Goal: Information Seeking & Learning: Learn about a topic

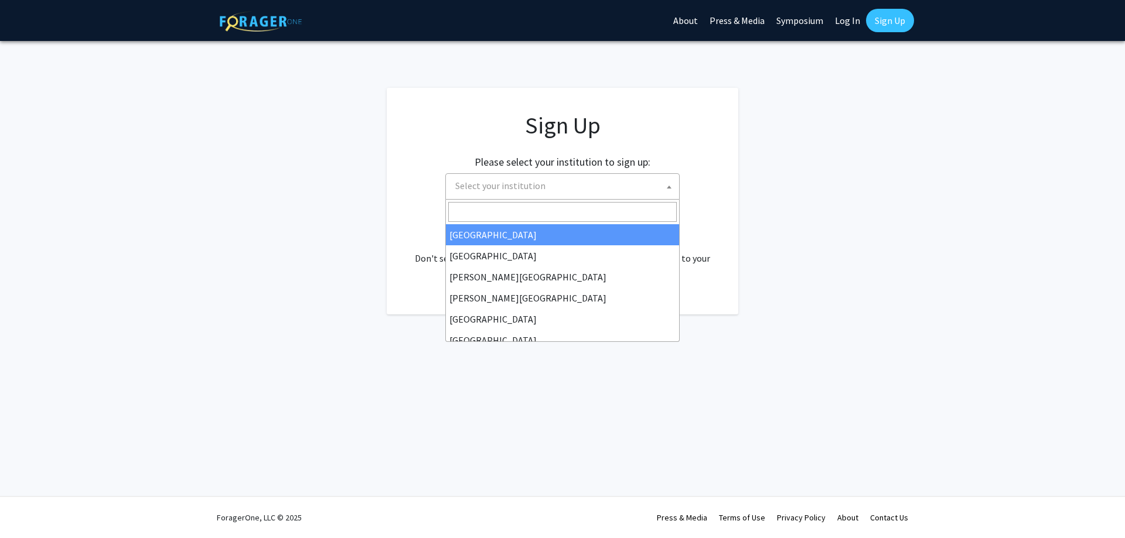
click at [628, 195] on span "Select your institution" at bounding box center [565, 186] width 229 height 24
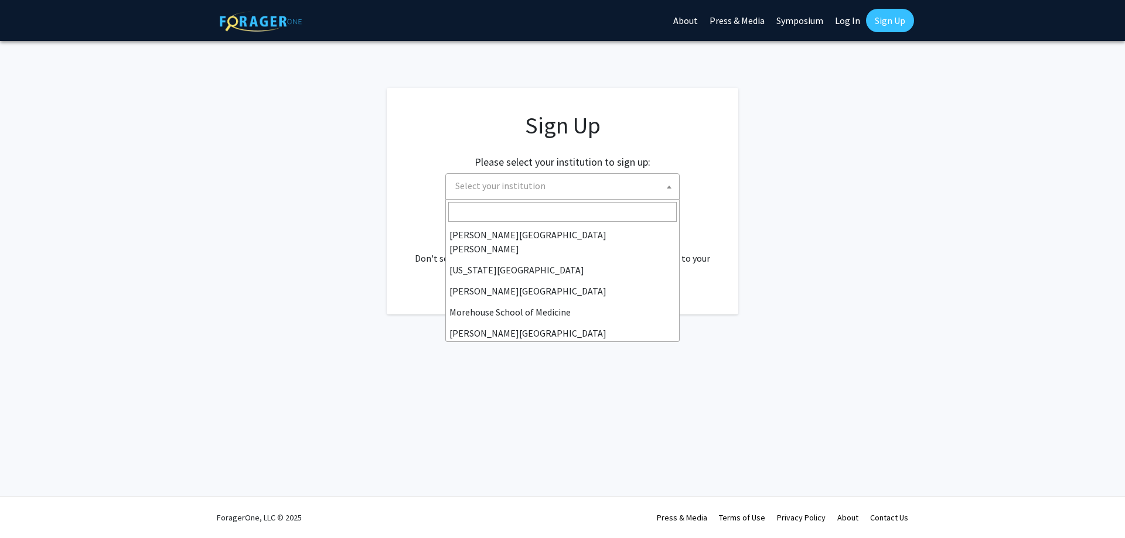
scroll to position [234, 0]
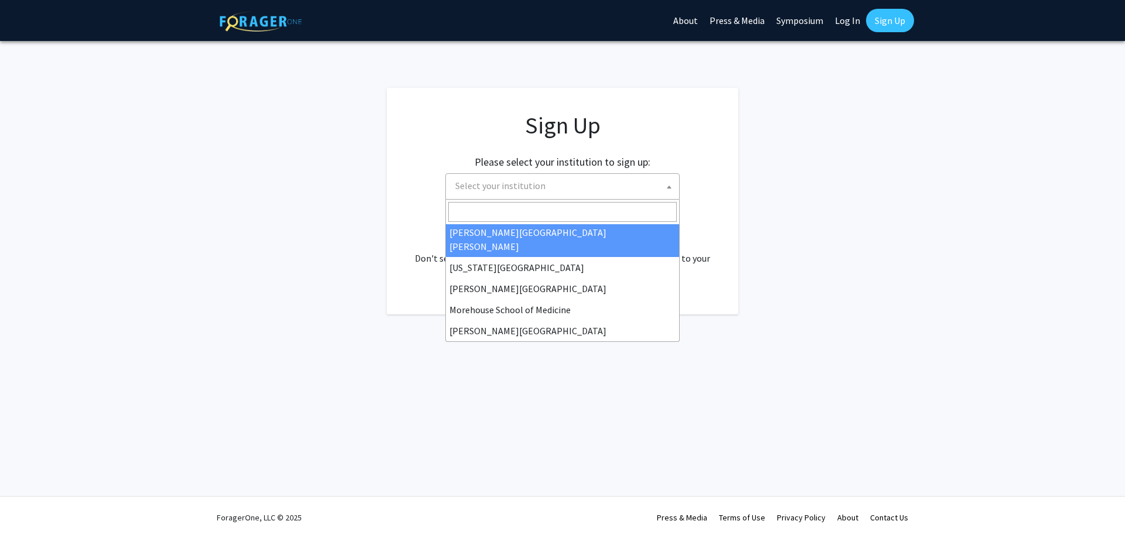
select select "1"
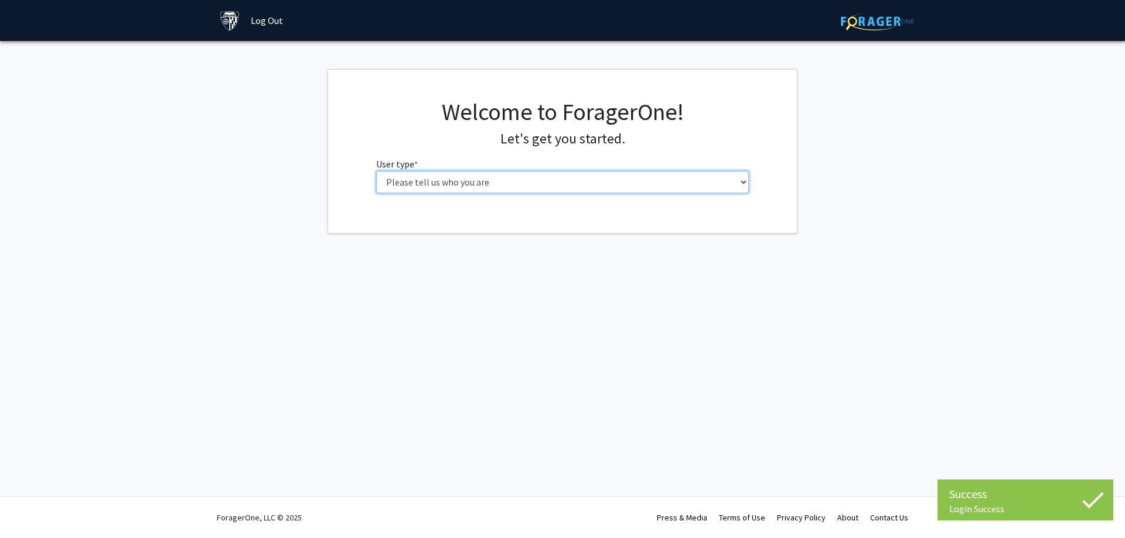
click at [572, 186] on select "Please tell us who you are Undergraduate Student Master's Student Doctoral Cand…" at bounding box center [562, 182] width 373 height 22
select select "2: masters"
click at [376, 171] on select "Please tell us who you are Undergraduate Student Master's Student Doctoral Cand…" at bounding box center [562, 182] width 373 height 22
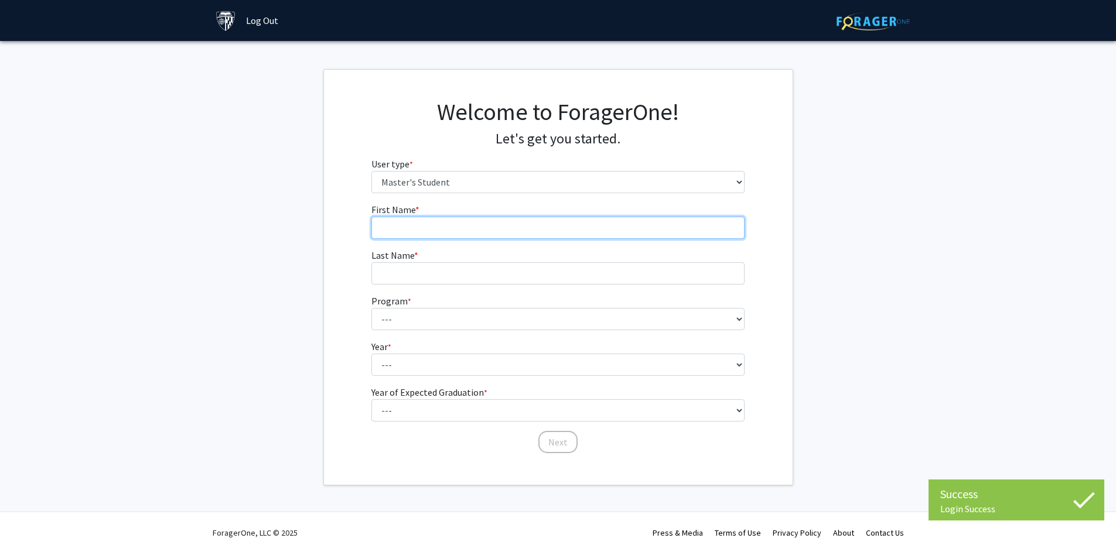
click at [500, 228] on input "First Name * required" at bounding box center [557, 228] width 373 height 22
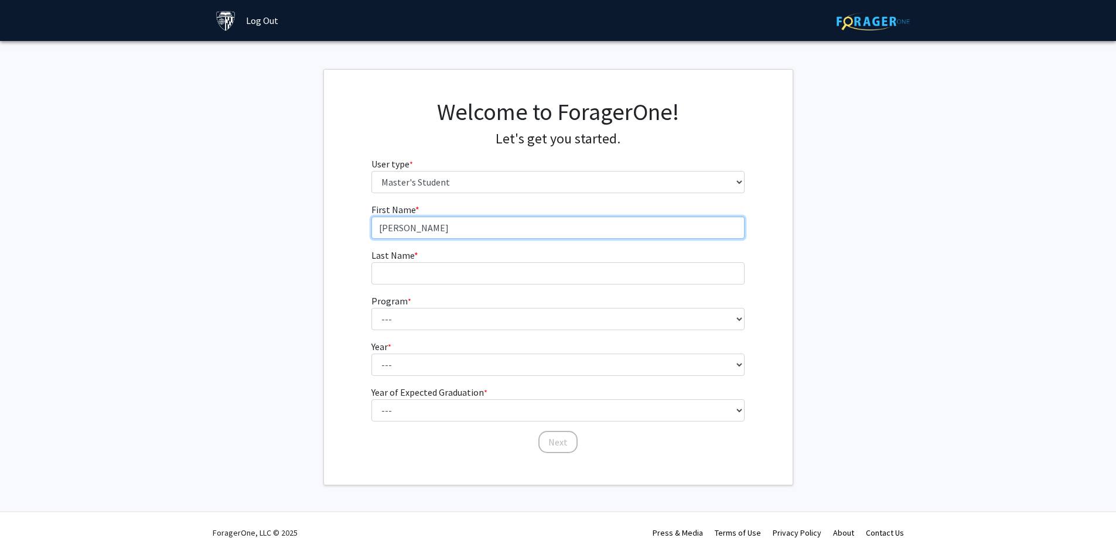
type input "Drew"
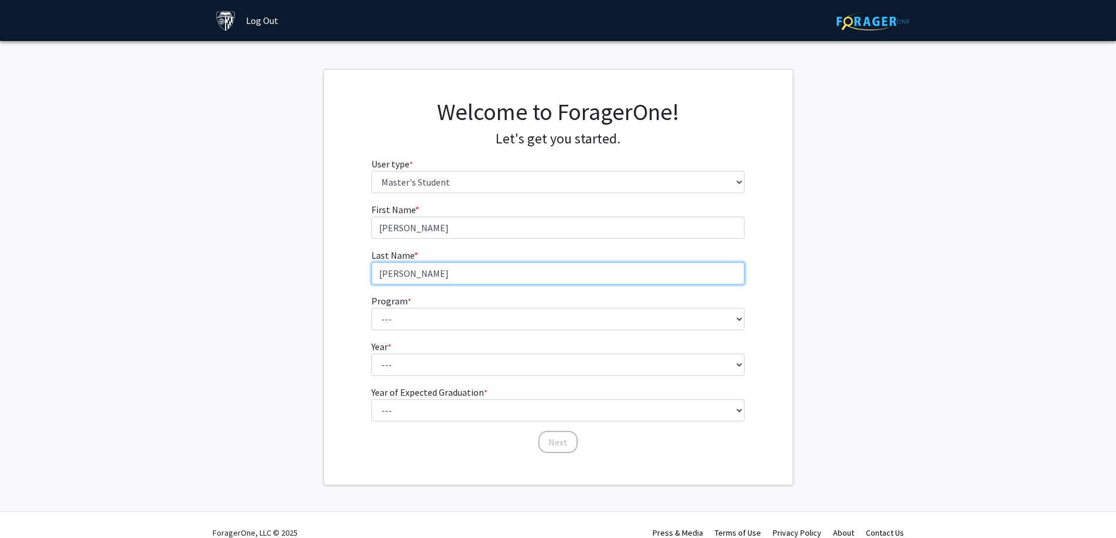
type input "Russo"
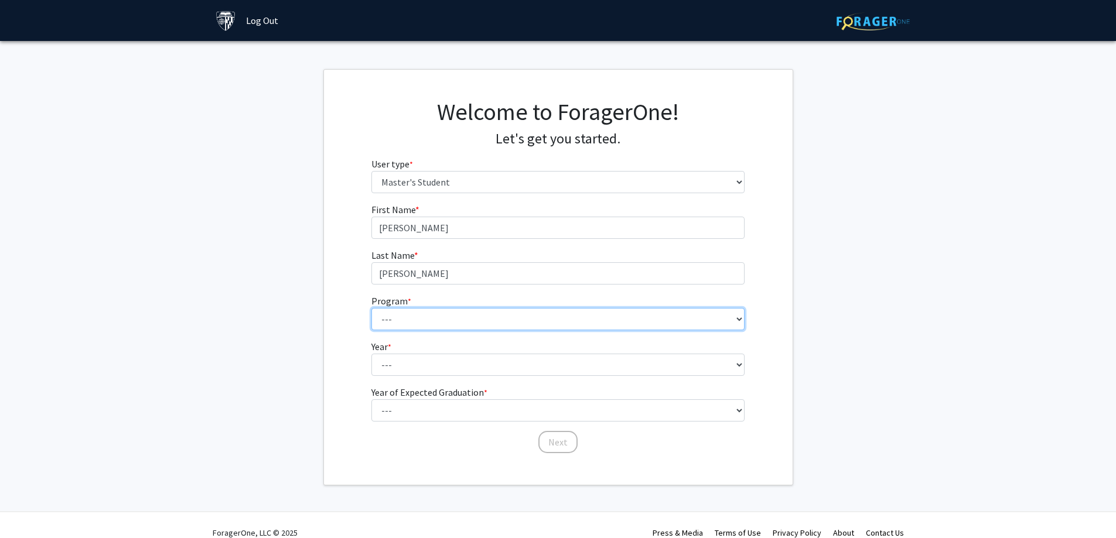
click at [512, 319] on select "--- Anatomy Education Applied and Computational Mathematics Applied Biomedical …" at bounding box center [557, 319] width 373 height 22
select select "2: 2"
click at [371, 308] on select "--- Anatomy Education Applied and Computational Mathematics Applied Biomedical …" at bounding box center [557, 319] width 373 height 22
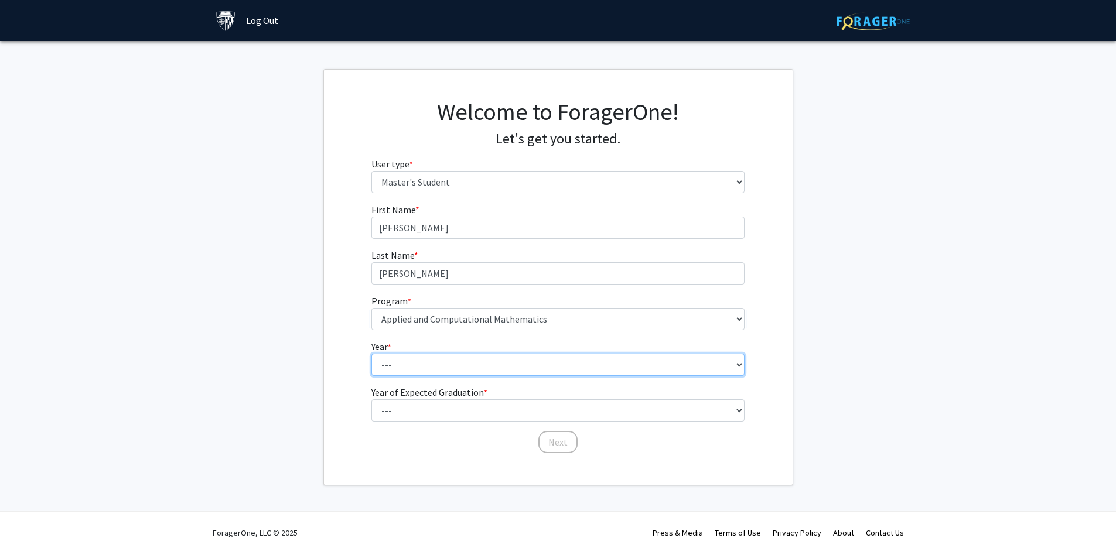
click at [463, 363] on select "--- First Year Second Year" at bounding box center [557, 365] width 373 height 22
select select "1: first_year"
click at [371, 354] on select "--- First Year Second Year" at bounding box center [557, 365] width 373 height 22
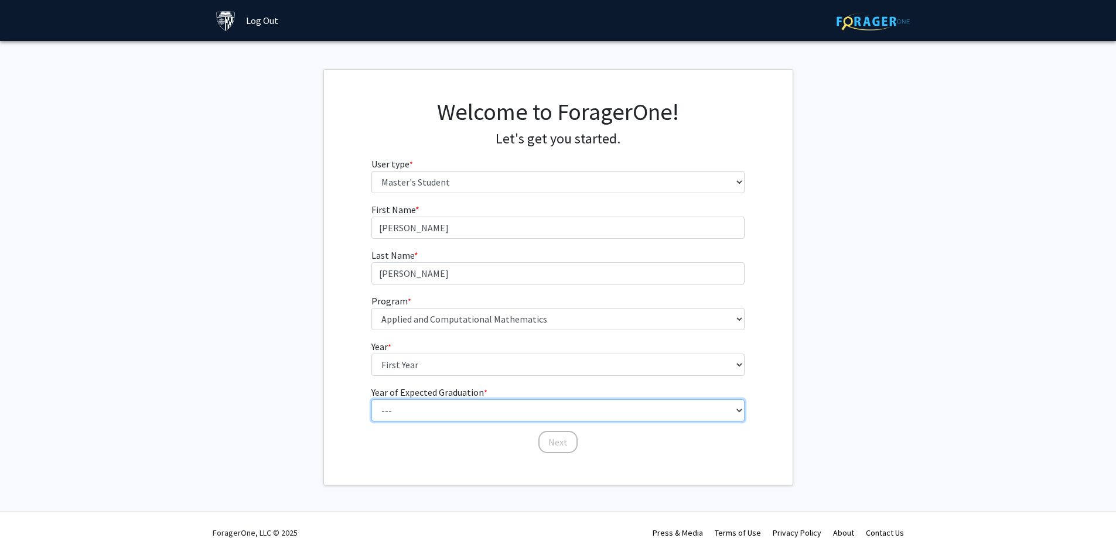
click at [456, 407] on select "--- 2025 2026 2027 2028 2029 2030 2031 2032 2033 2034" at bounding box center [557, 411] width 373 height 22
select select "3: 2027"
click at [371, 400] on select "--- 2025 2026 2027 2028 2029 2030 2031 2032 2033 2034" at bounding box center [557, 411] width 373 height 22
click at [547, 438] on button "Next" at bounding box center [557, 442] width 39 height 22
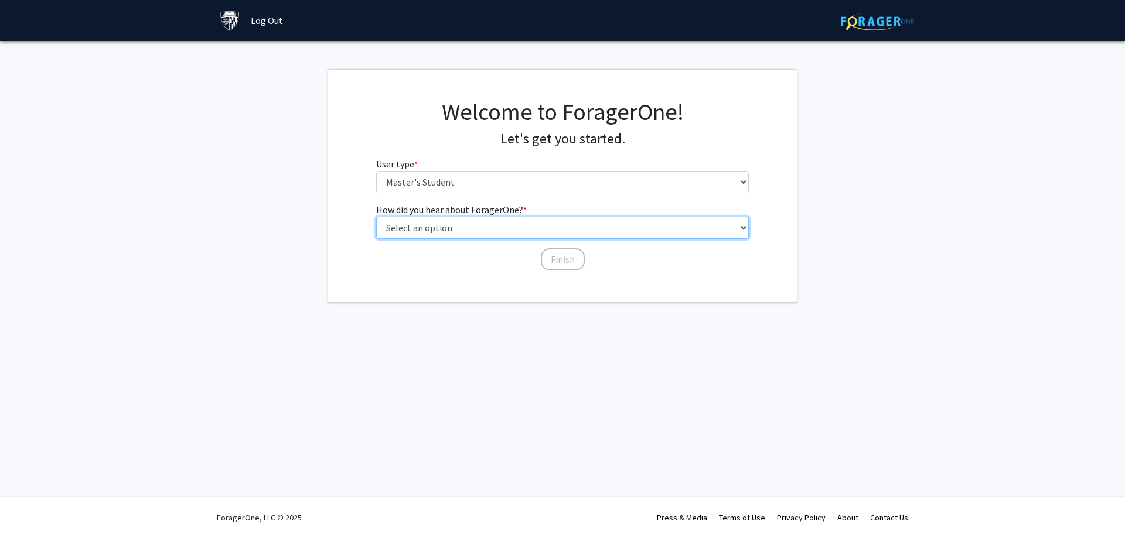
click at [471, 227] on select "Select an option Peer/student recommendation Faculty/staff recommendation Unive…" at bounding box center [562, 228] width 373 height 22
select select "3: university_website"
click at [376, 217] on select "Select an option Peer/student recommendation Faculty/staff recommendation Unive…" at bounding box center [562, 228] width 373 height 22
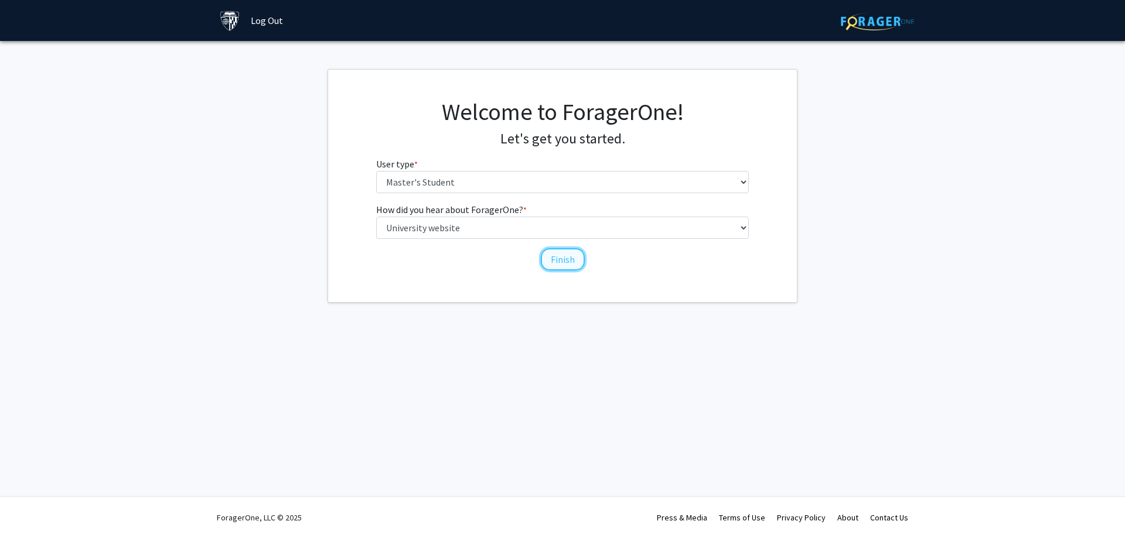
click at [571, 260] on button "Finish" at bounding box center [563, 259] width 44 height 22
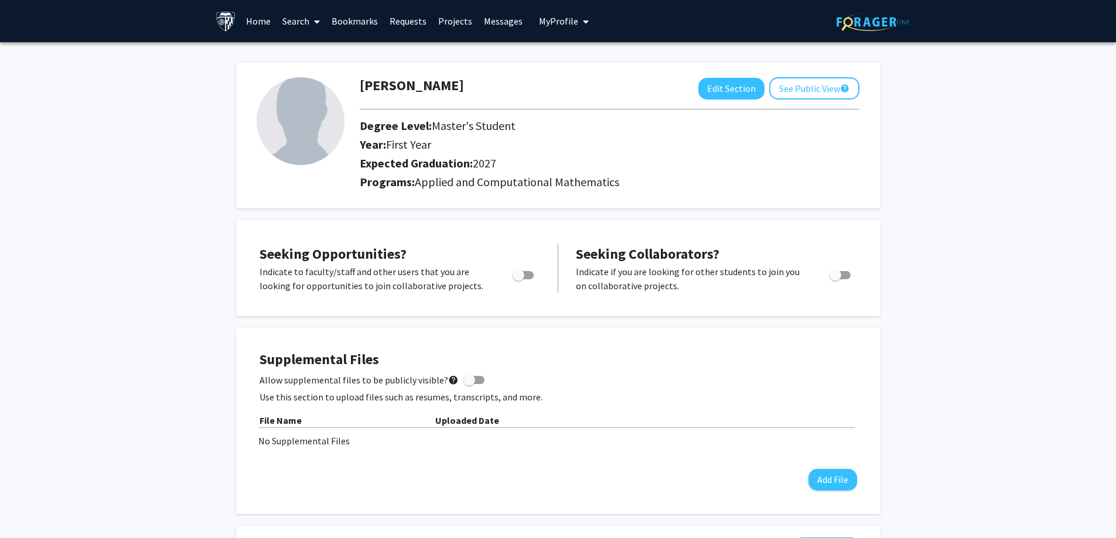
click at [449, 25] on link "Projects" at bounding box center [455, 21] width 46 height 41
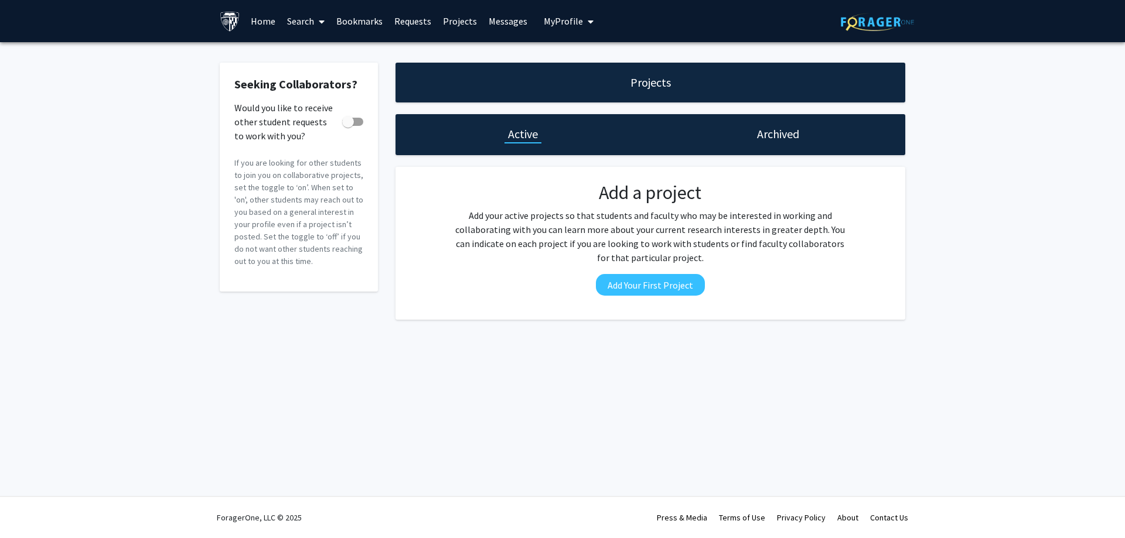
click at [316, 22] on span at bounding box center [319, 21] width 11 height 41
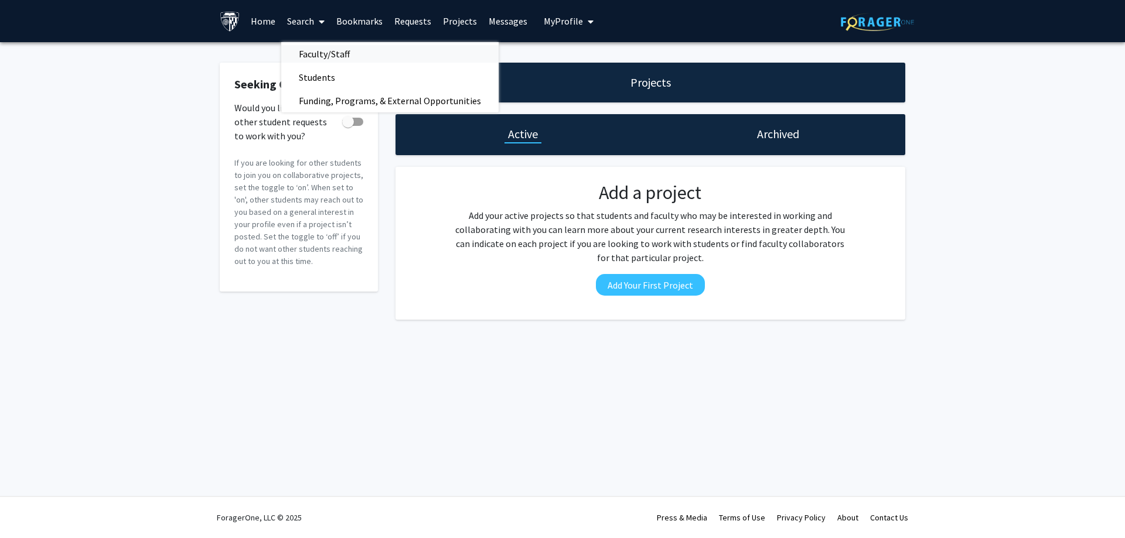
click at [333, 56] on span "Faculty/Staff" at bounding box center [324, 53] width 86 height 23
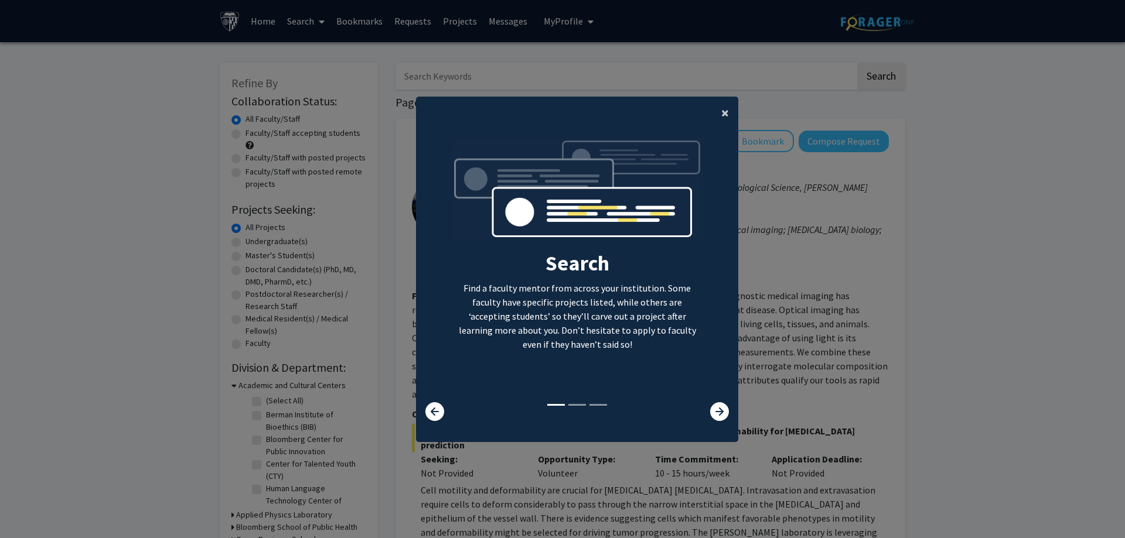
click at [715, 117] on button "×" at bounding box center [725, 113] width 26 height 33
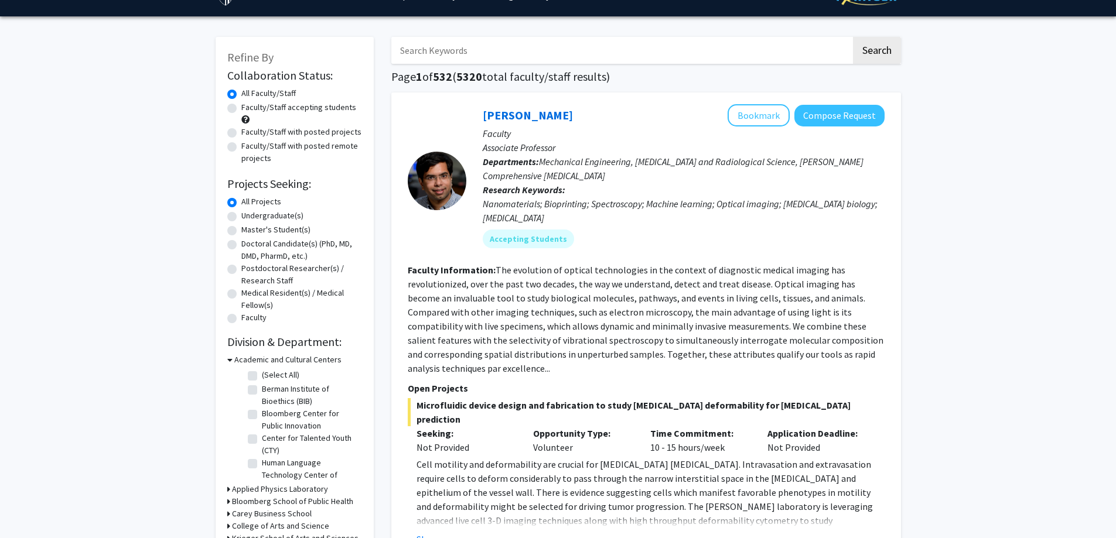
scroll to position [59, 0]
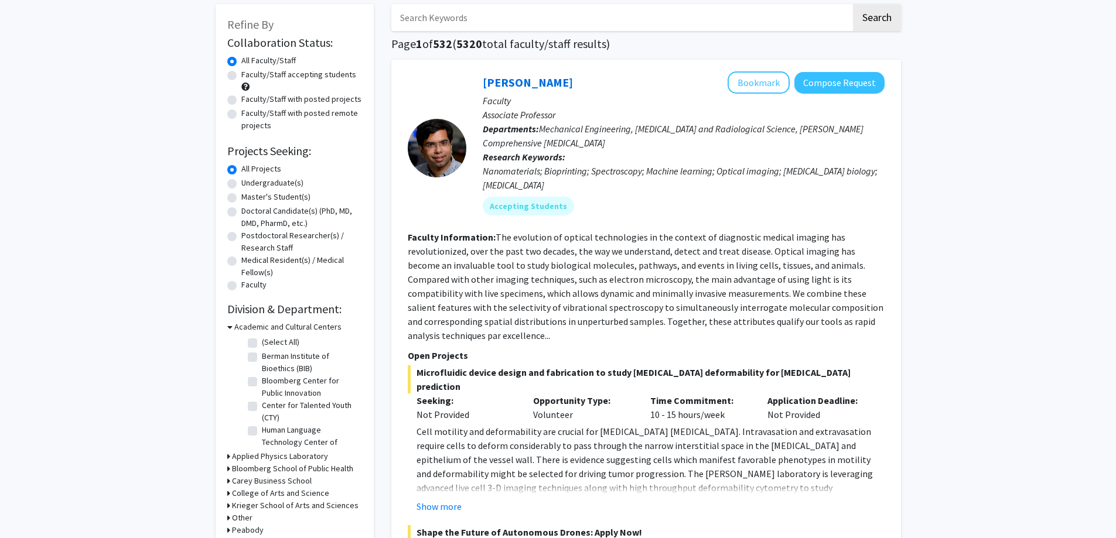
click at [270, 197] on label "Master's Student(s)" at bounding box center [275, 197] width 69 height 12
click at [249, 197] on input "Master's Student(s)" at bounding box center [245, 195] width 8 height 8
radio input "true"
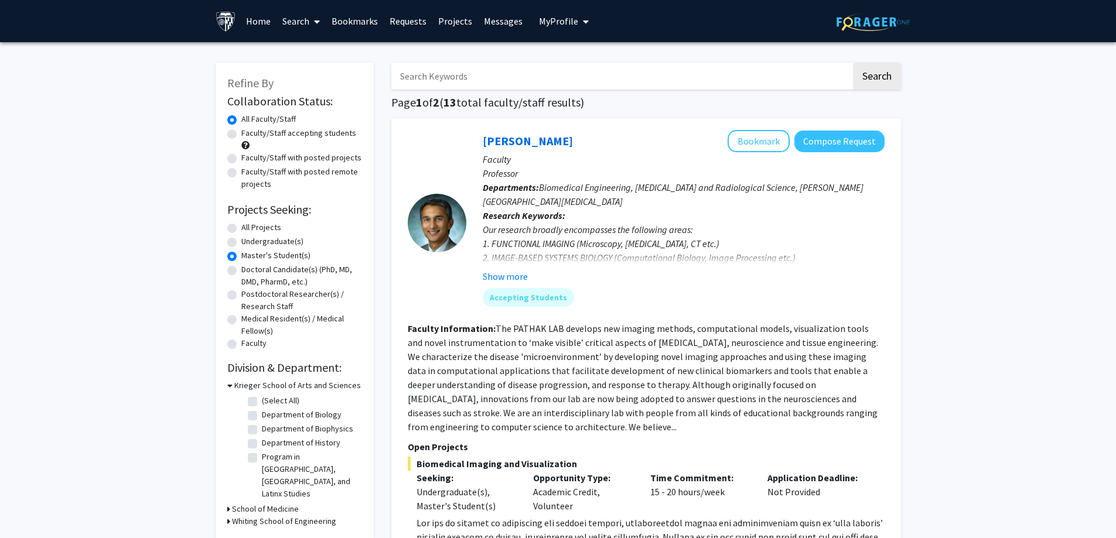
click at [288, 131] on label "Faculty/Staff accepting students" at bounding box center [298, 133] width 115 height 12
click at [249, 131] on input "Faculty/Staff accepting students" at bounding box center [245, 131] width 8 height 8
radio input "true"
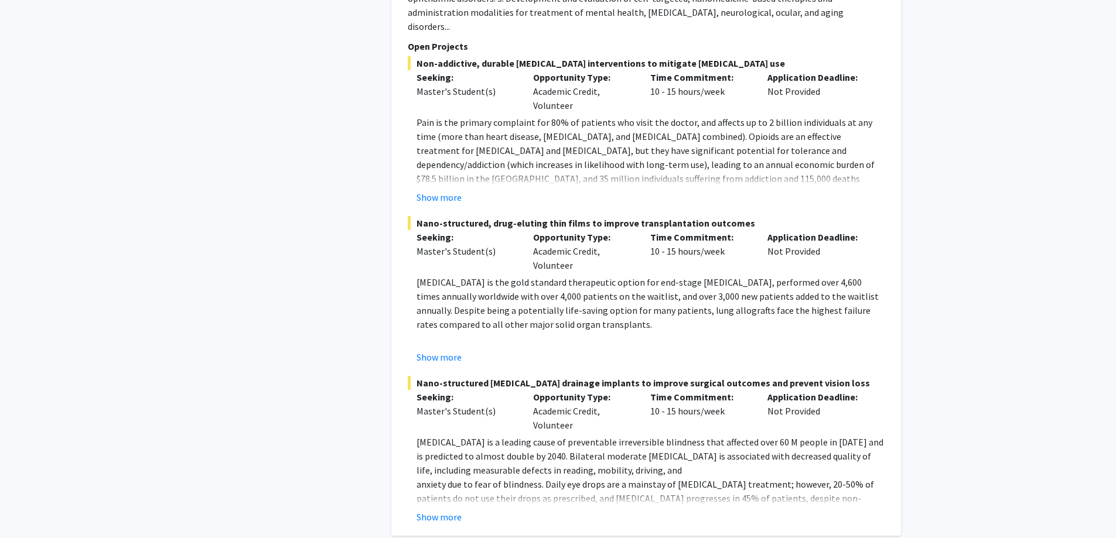
scroll to position [5359, 0]
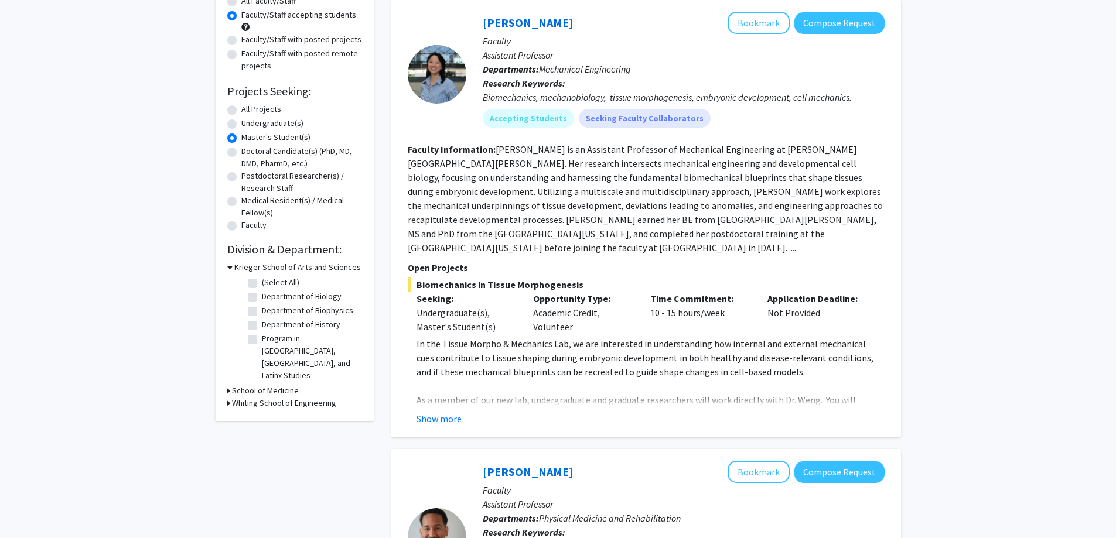
scroll to position [117, 0]
click at [226, 393] on div "Refine By Collaboration Status: Collaboration Status All Faculty/Staff Collabor…" at bounding box center [295, 184] width 158 height 477
click at [233, 398] on h3 "Whiting School of Engineering" at bounding box center [284, 404] width 104 height 12
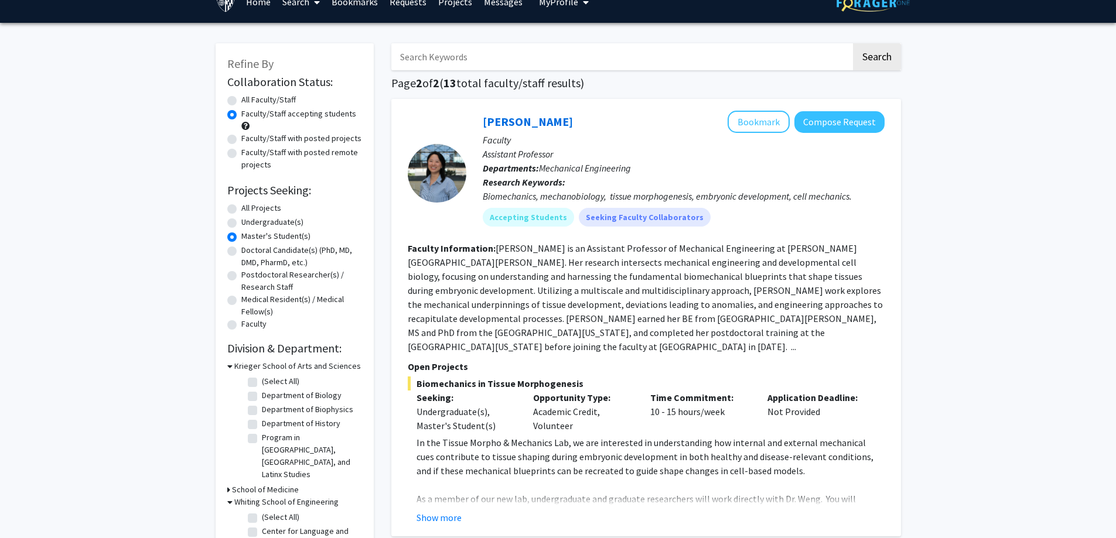
scroll to position [0, 0]
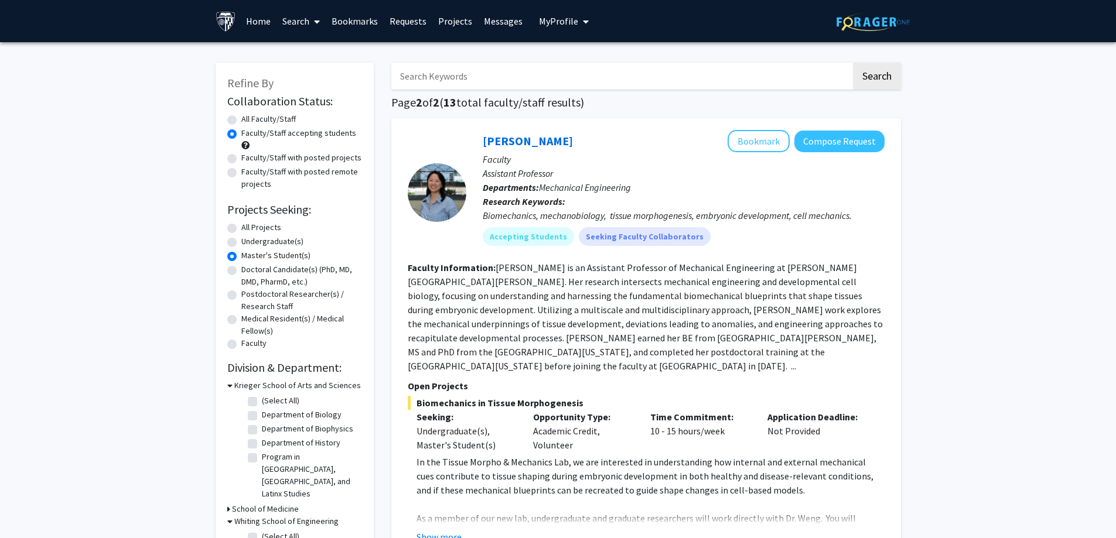
click at [241, 119] on label "All Faculty/Staff" at bounding box center [268, 119] width 54 height 12
click at [241, 119] on input "All Faculty/Staff" at bounding box center [245, 117] width 8 height 8
radio input "true"
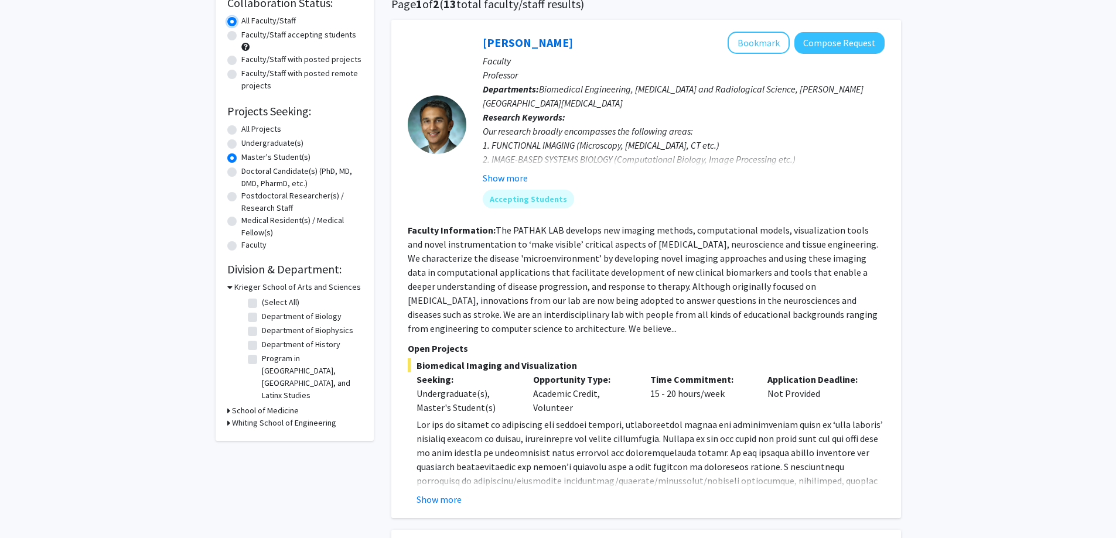
scroll to position [234, 0]
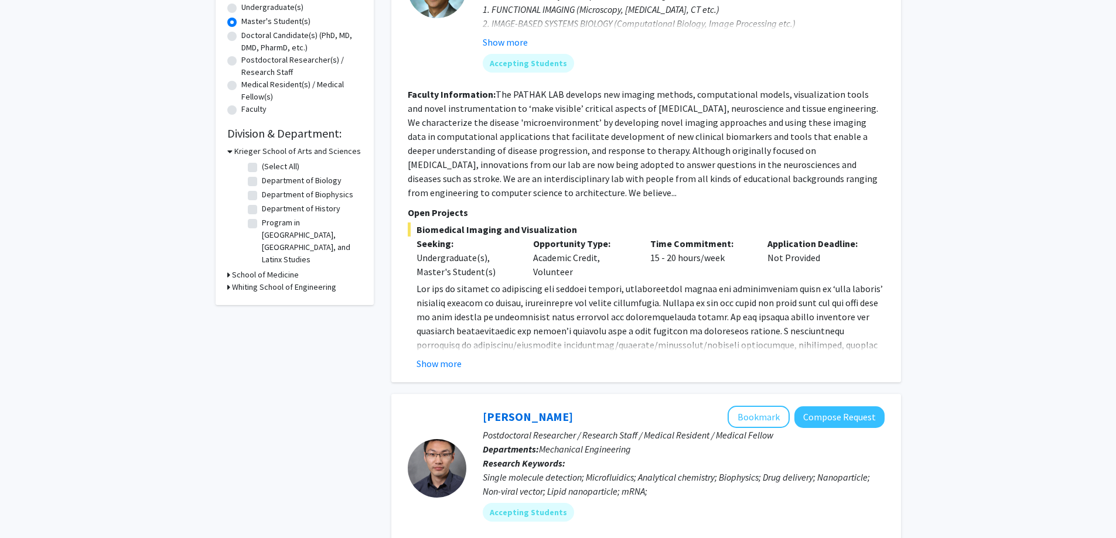
click at [229, 281] on icon at bounding box center [228, 287] width 3 height 12
click at [262, 296] on label "(Select All)" at bounding box center [280, 302] width 37 height 12
click at [262, 296] on input "(Select All)" at bounding box center [266, 300] width 8 height 8
checkbox input "true"
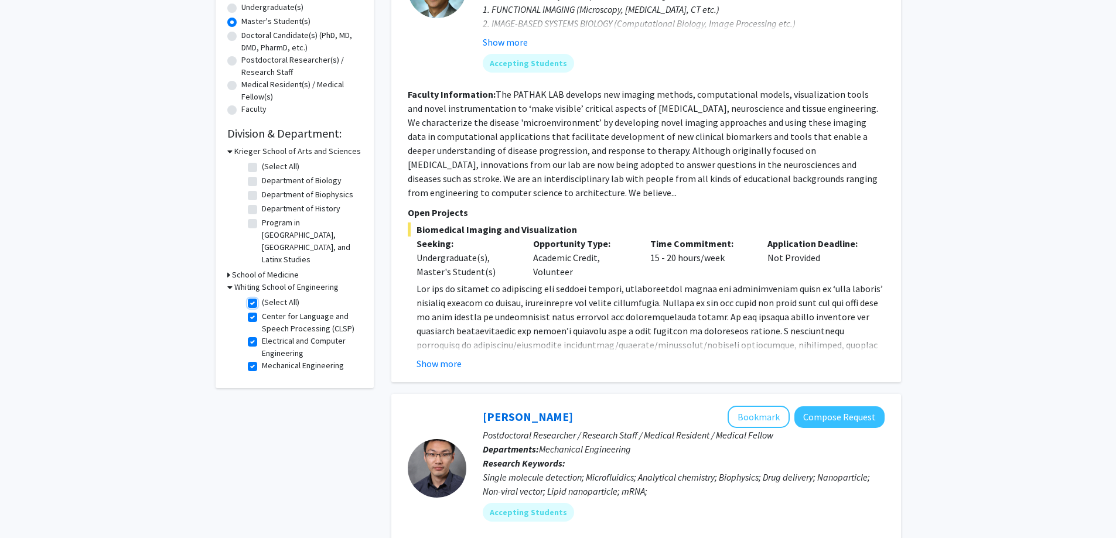
checkbox input "true"
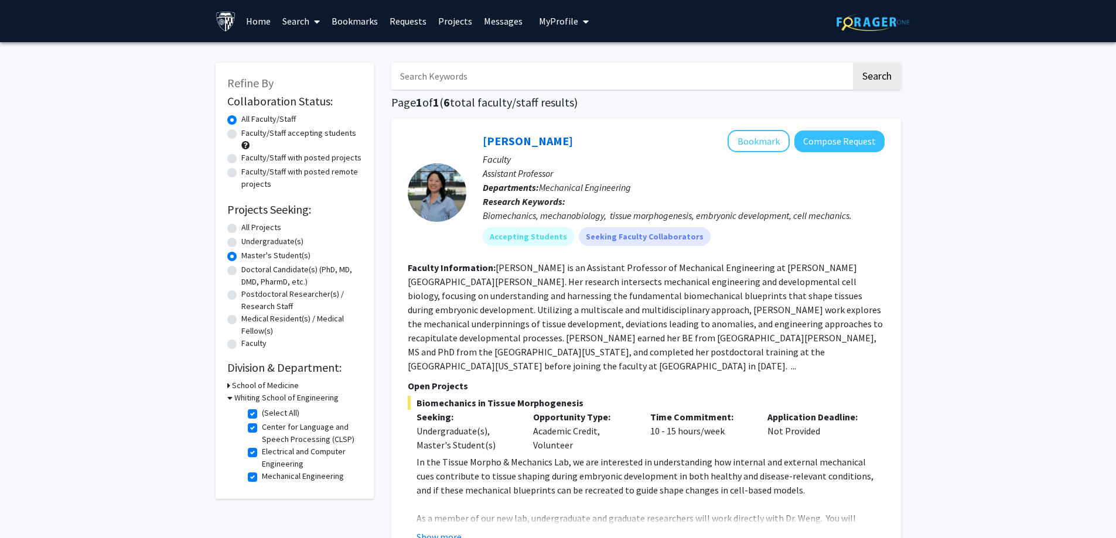
click at [310, 27] on span at bounding box center [314, 21] width 11 height 41
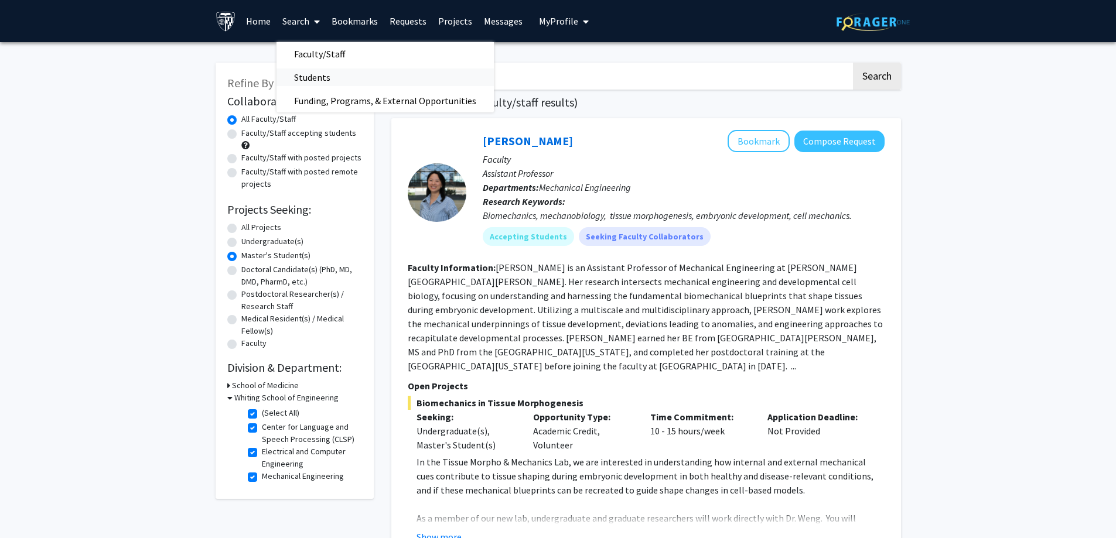
click at [304, 76] on span "Students" at bounding box center [312, 77] width 71 height 23
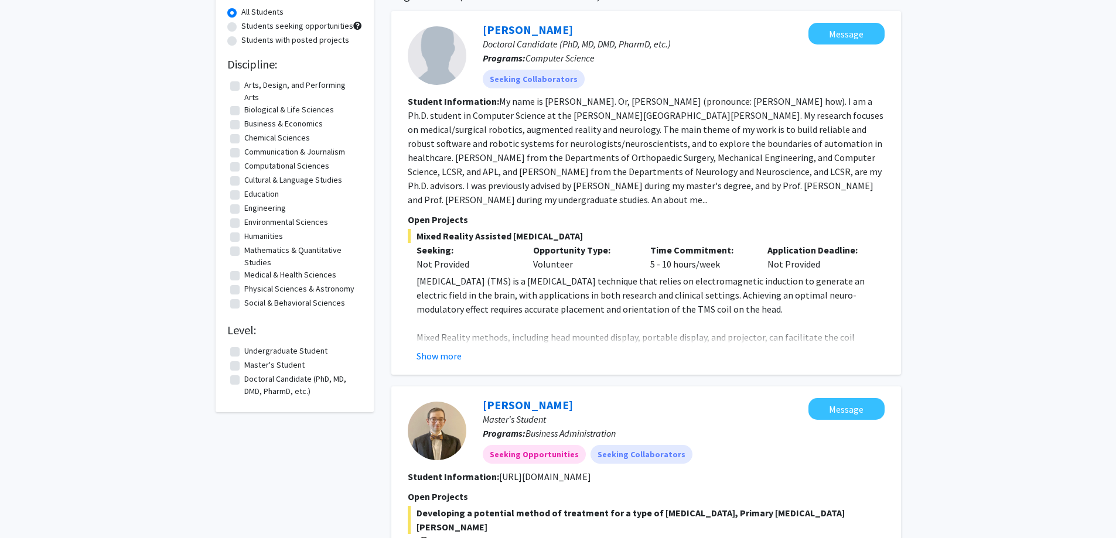
scroll to position [105, 0]
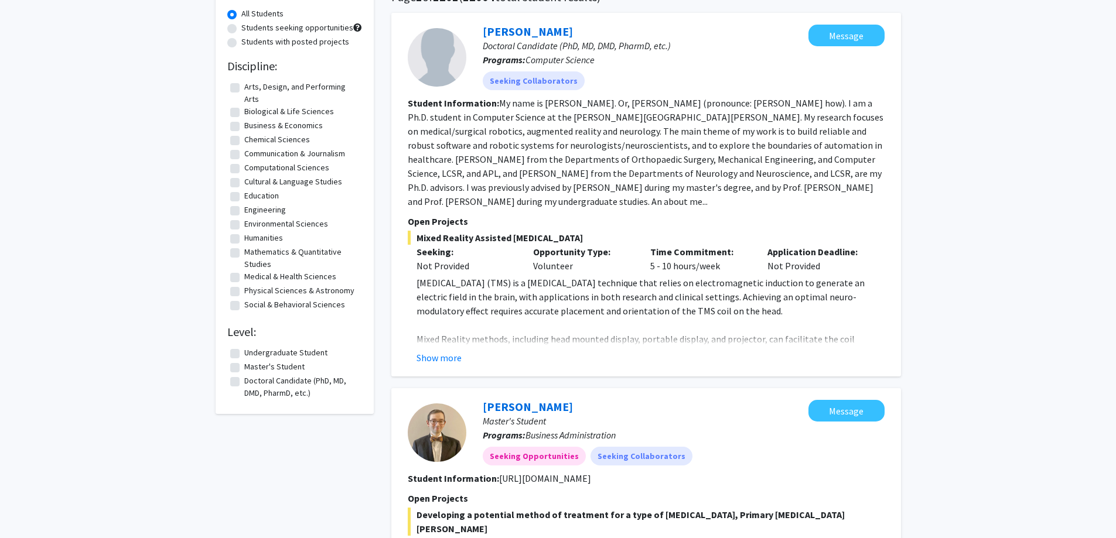
click at [244, 212] on label "Engineering" at bounding box center [265, 210] width 42 height 12
click at [244, 212] on input "Engineering" at bounding box center [248, 208] width 8 height 8
checkbox input "true"
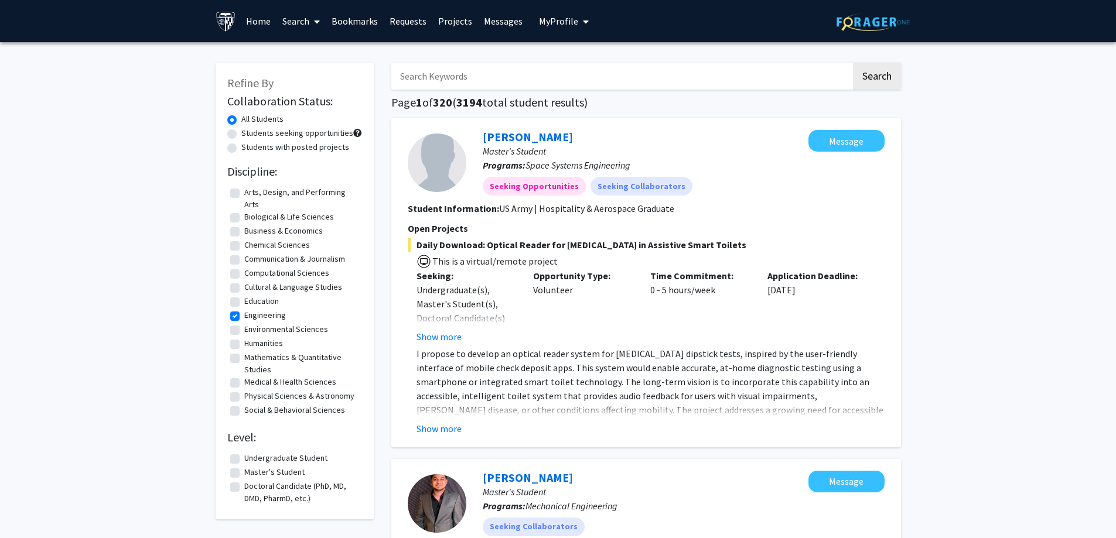
click at [244, 360] on label "Mathematics & Quantitative Studies" at bounding box center [301, 364] width 115 height 25
click at [244, 359] on input "Mathematics & Quantitative Studies" at bounding box center [248, 356] width 8 height 8
checkbox input "true"
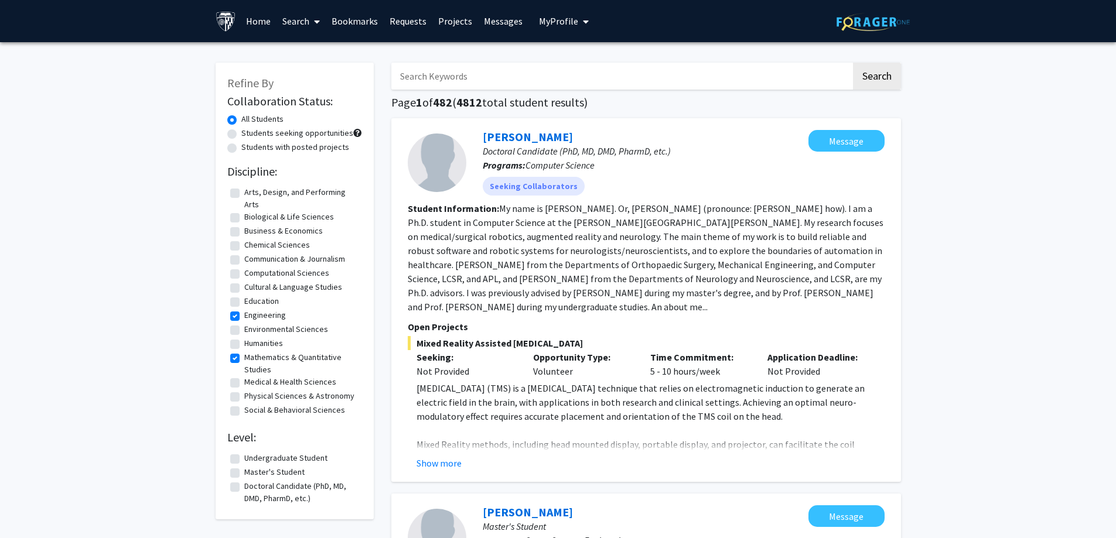
click at [304, 148] on label "Students with posted projects" at bounding box center [295, 147] width 108 height 12
click at [249, 148] on input "Students with posted projects" at bounding box center [245, 145] width 8 height 8
radio input "true"
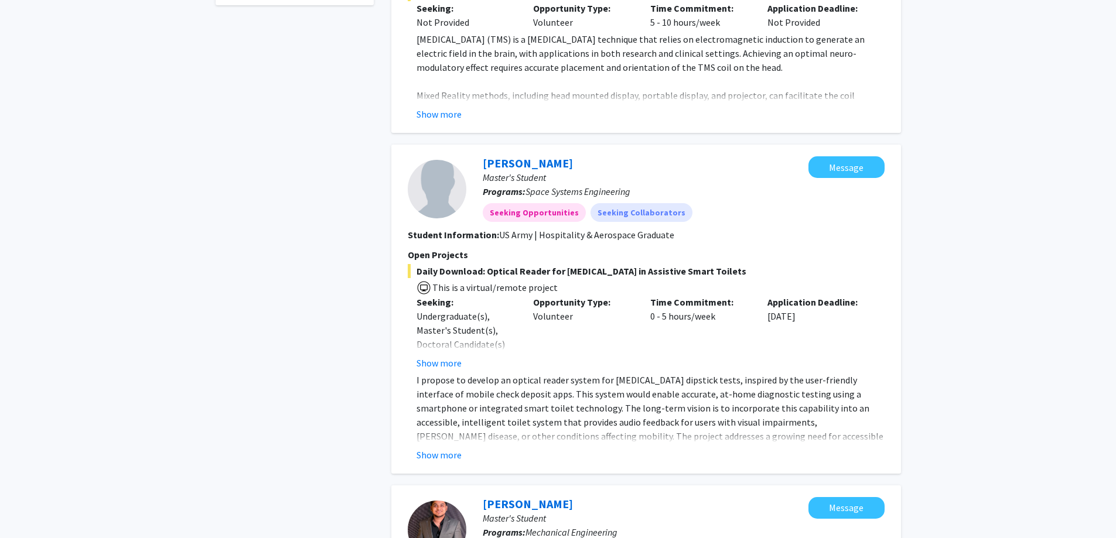
scroll to position [352, 0]
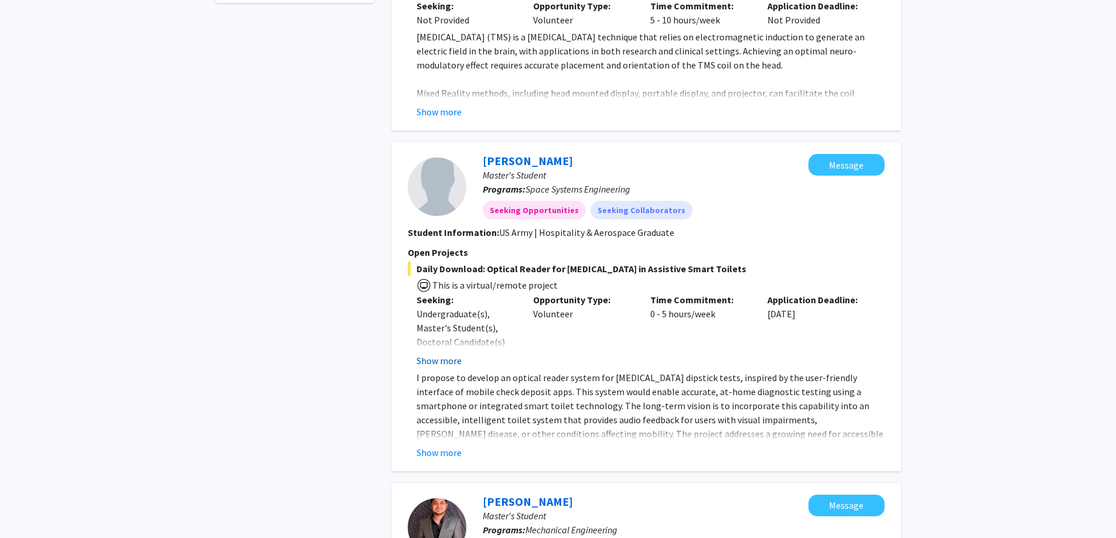
click at [438, 355] on button "Show more" at bounding box center [439, 361] width 45 height 14
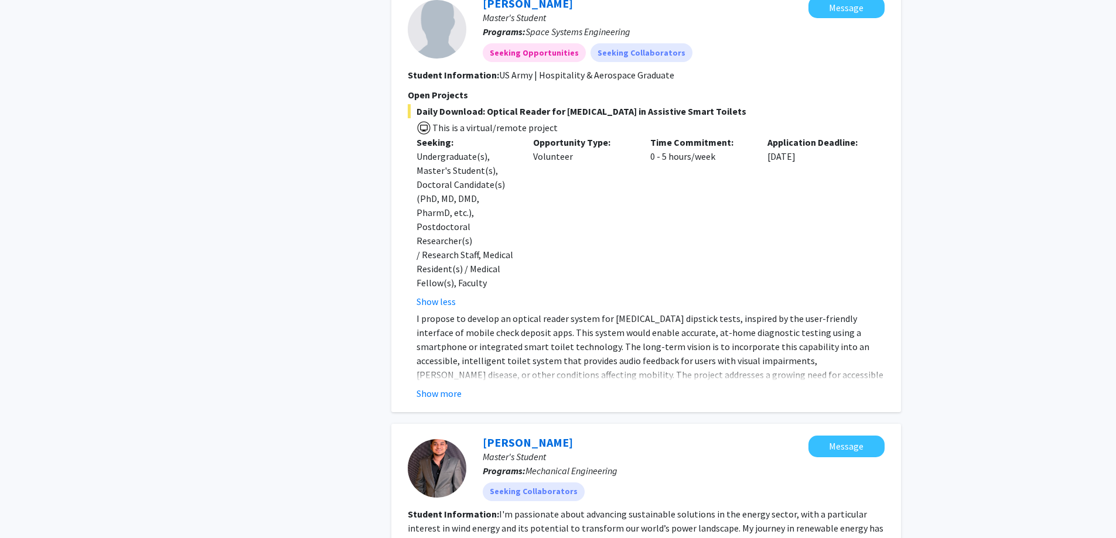
scroll to position [527, 0]
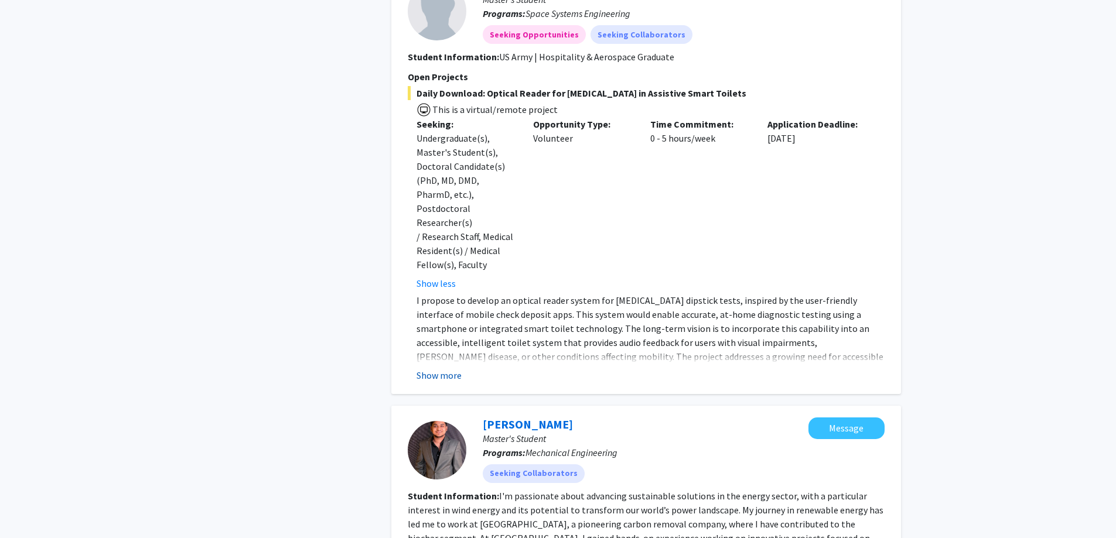
click at [432, 369] on button "Show more" at bounding box center [439, 376] width 45 height 14
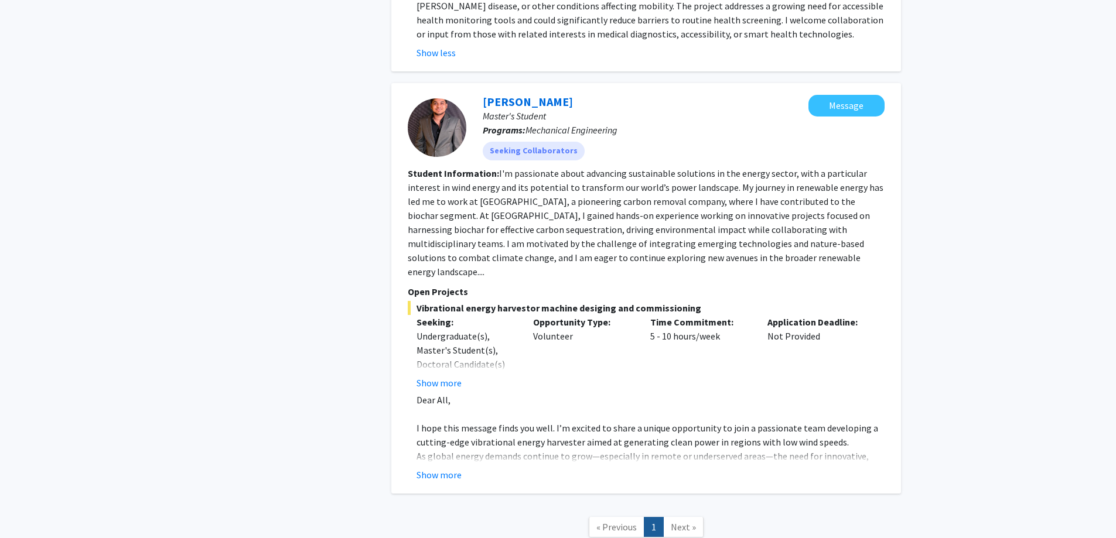
scroll to position [879, 0]
click at [443, 468] on button "Show more" at bounding box center [439, 475] width 45 height 14
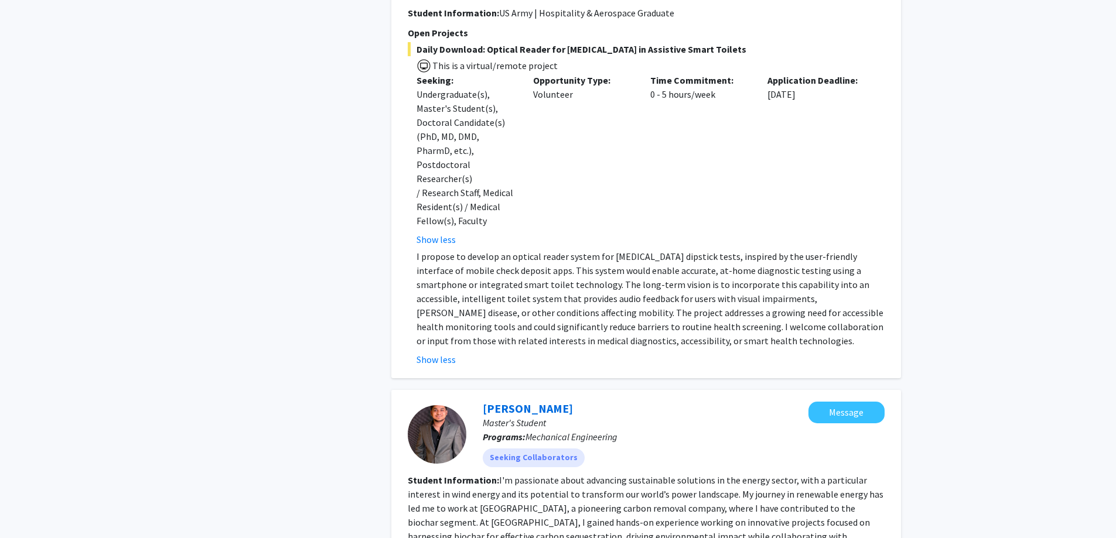
scroll to position [527, 0]
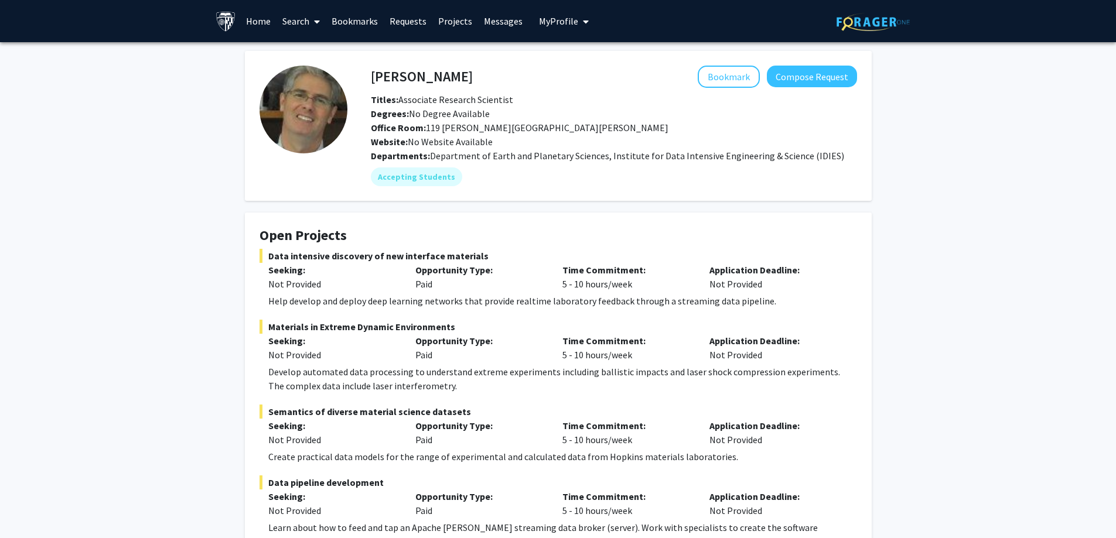
click at [447, 27] on link "Projects" at bounding box center [455, 21] width 46 height 41
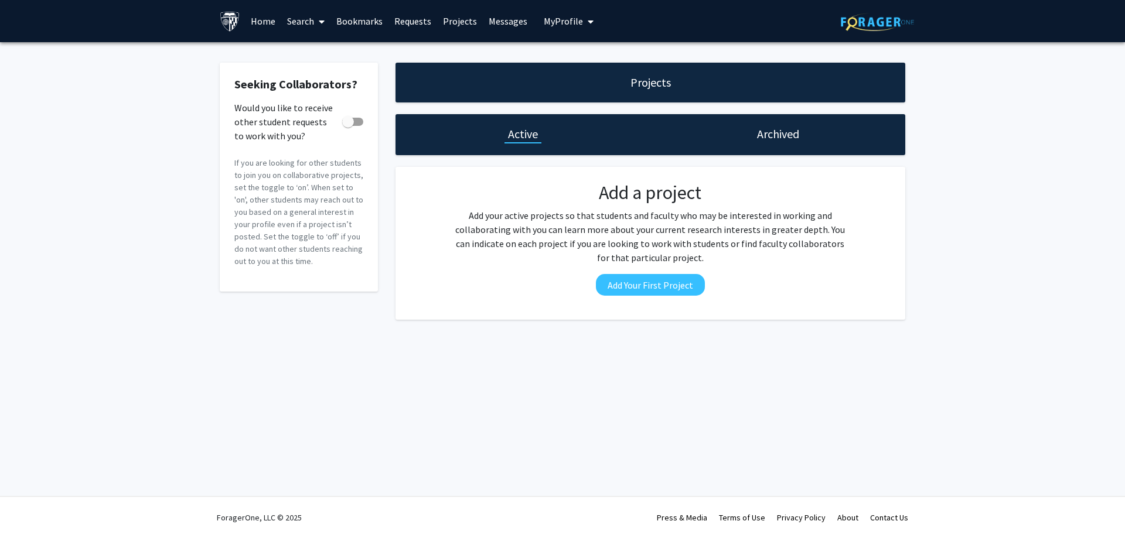
click at [313, 20] on link "Search" at bounding box center [305, 21] width 49 height 41
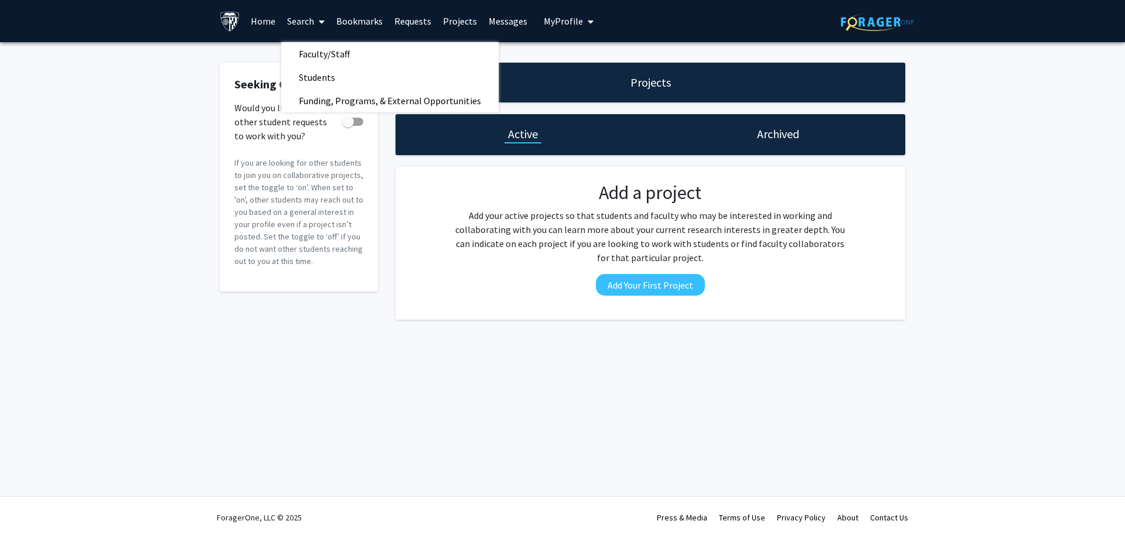
click at [258, 22] on link "Home" at bounding box center [263, 21] width 36 height 41
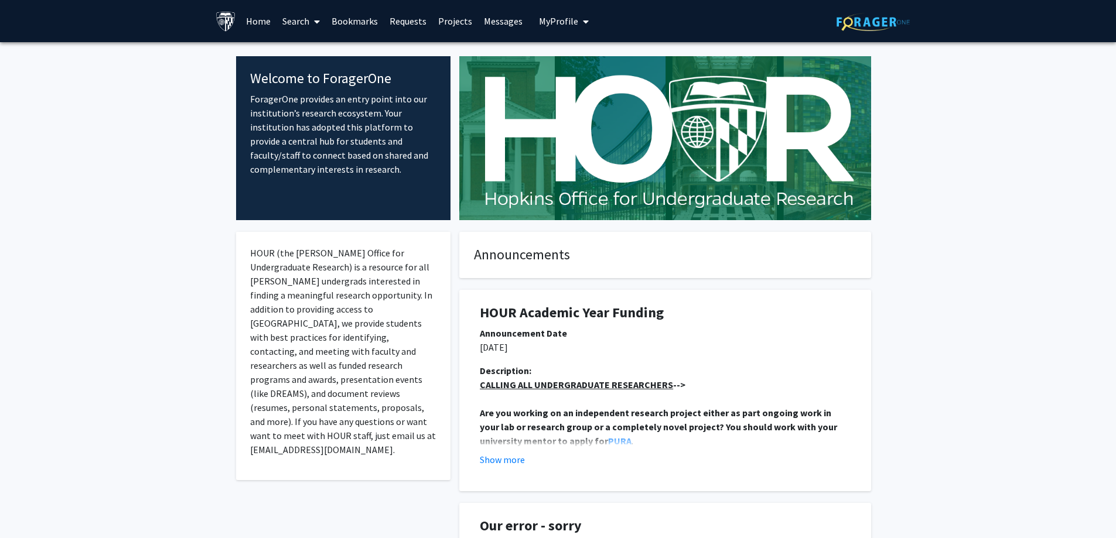
click at [312, 23] on span at bounding box center [314, 21] width 11 height 41
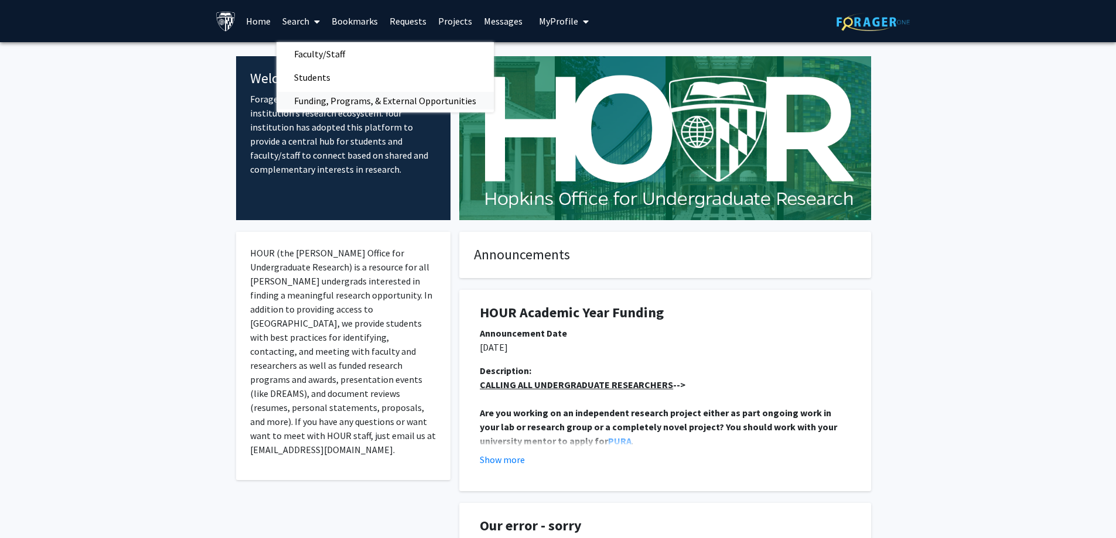
click at [338, 102] on span "Funding, Programs, & External Opportunities" at bounding box center [385, 100] width 217 height 23
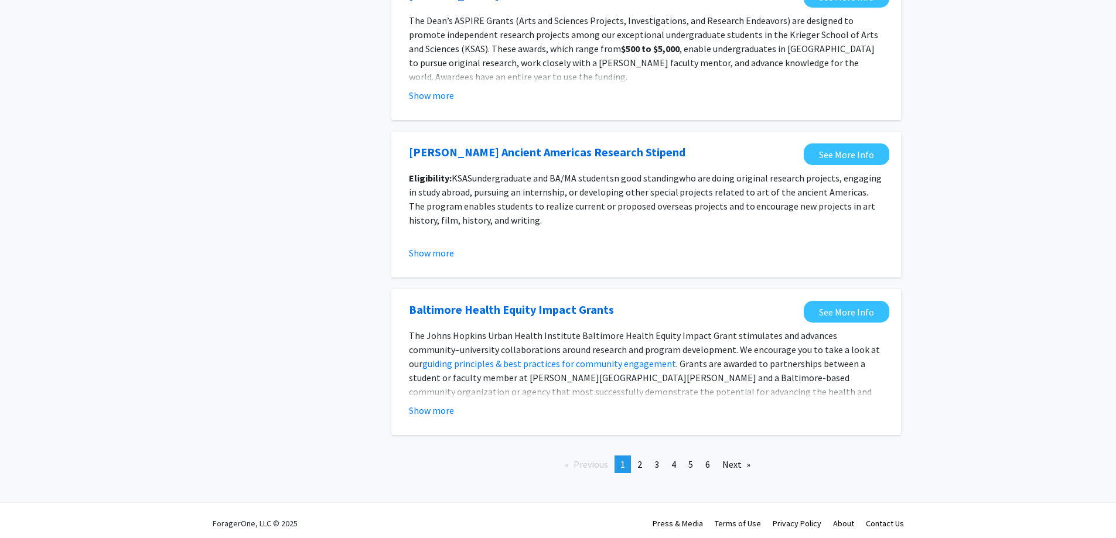
scroll to position [1220, 0]
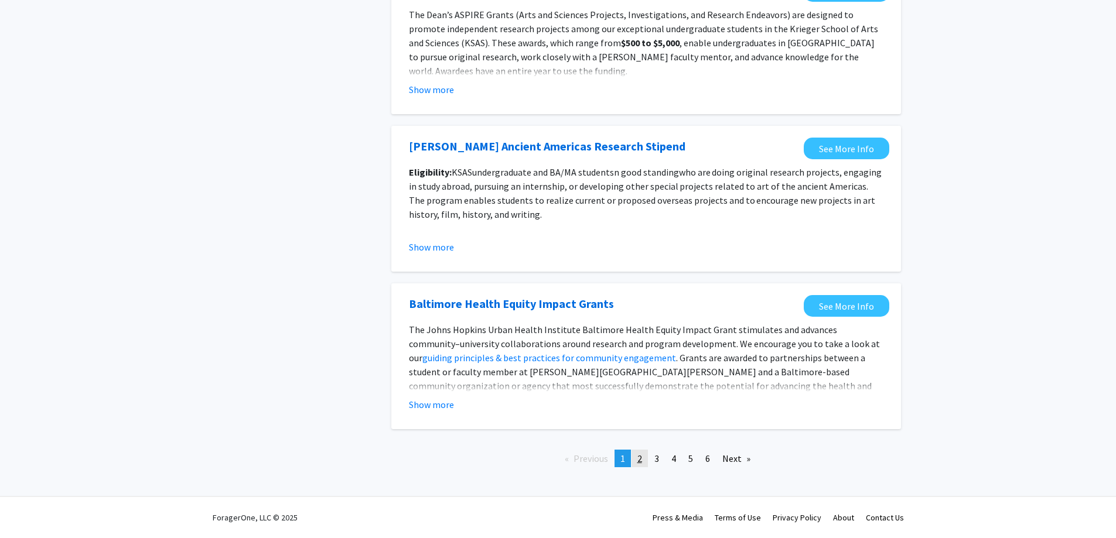
click at [647, 458] on link "page 2" at bounding box center [640, 459] width 16 height 18
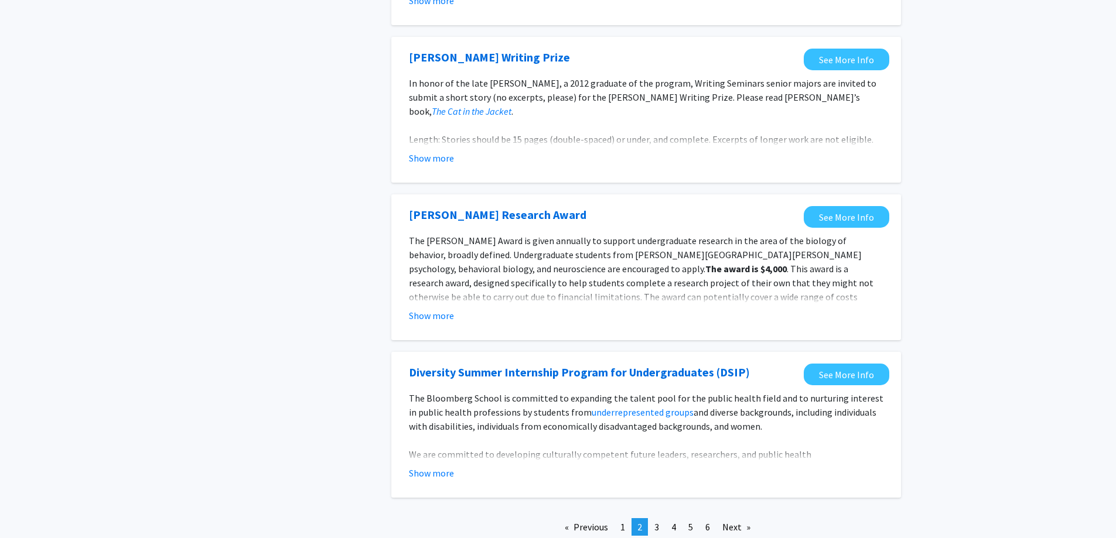
scroll to position [1230, 0]
